Goal: Transaction & Acquisition: Purchase product/service

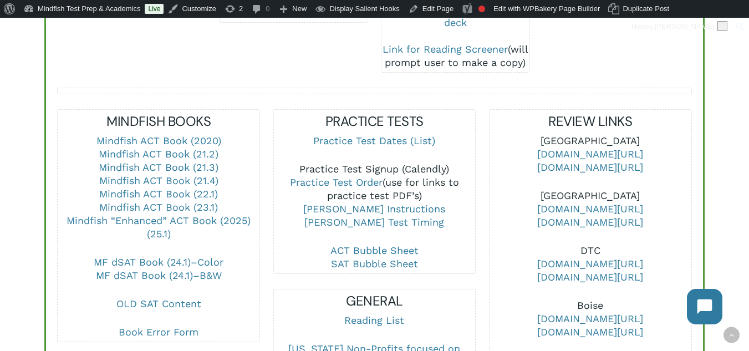
scroll to position [388, 0]
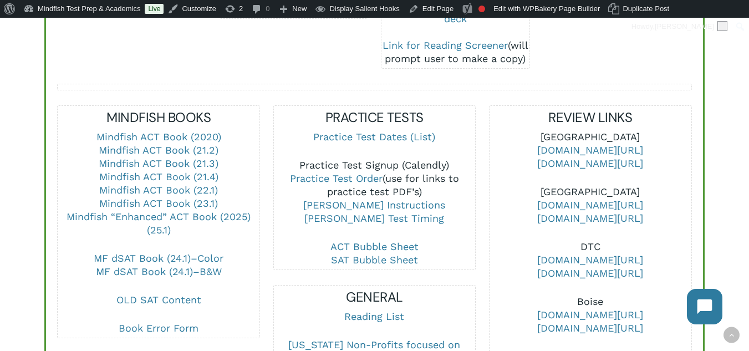
click at [383, 164] on link "Practice Test Signup (Calendly)" at bounding box center [374, 165] width 150 height 12
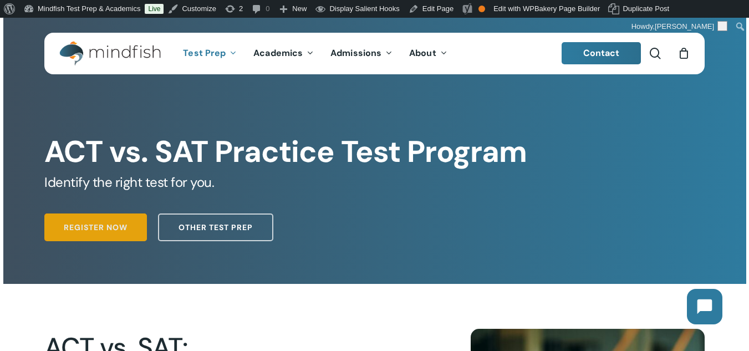
click at [136, 223] on link "Register Now" at bounding box center [95, 228] width 103 height 28
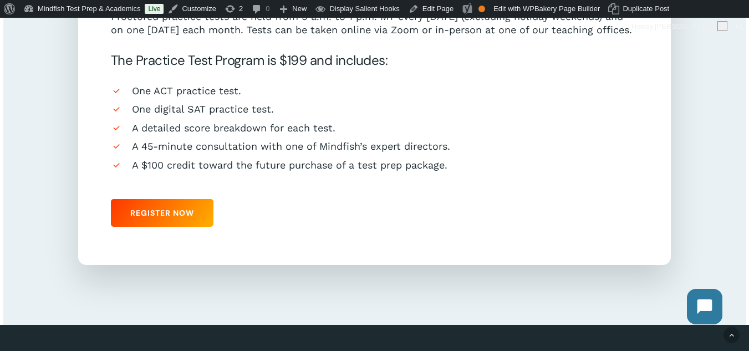
scroll to position [887, 0]
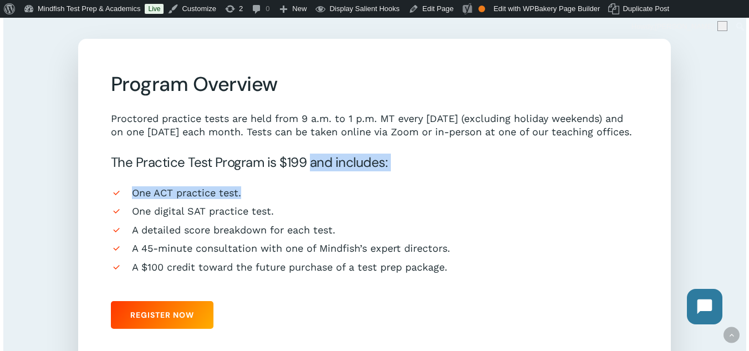
drag, startPoint x: 270, startPoint y: 175, endPoint x: 316, endPoint y: 168, distance: 46.5
click at [316, 168] on div "Program Overview Proctored practice tests are held from 9 a.m. to 1 p.m. MT eve…" at bounding box center [375, 203] width 528 height 263
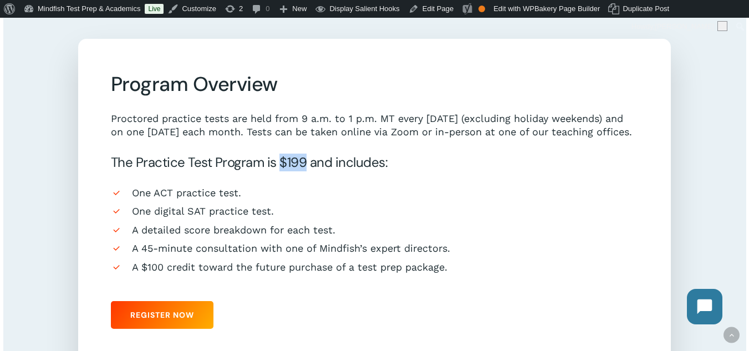
drag, startPoint x: 308, startPoint y: 166, endPoint x: 283, endPoint y: 166, distance: 25.5
click at [283, 166] on h5 "The Practice Test Program is $199 and includes:" at bounding box center [375, 163] width 528 height 18
